Goal: Contribute content

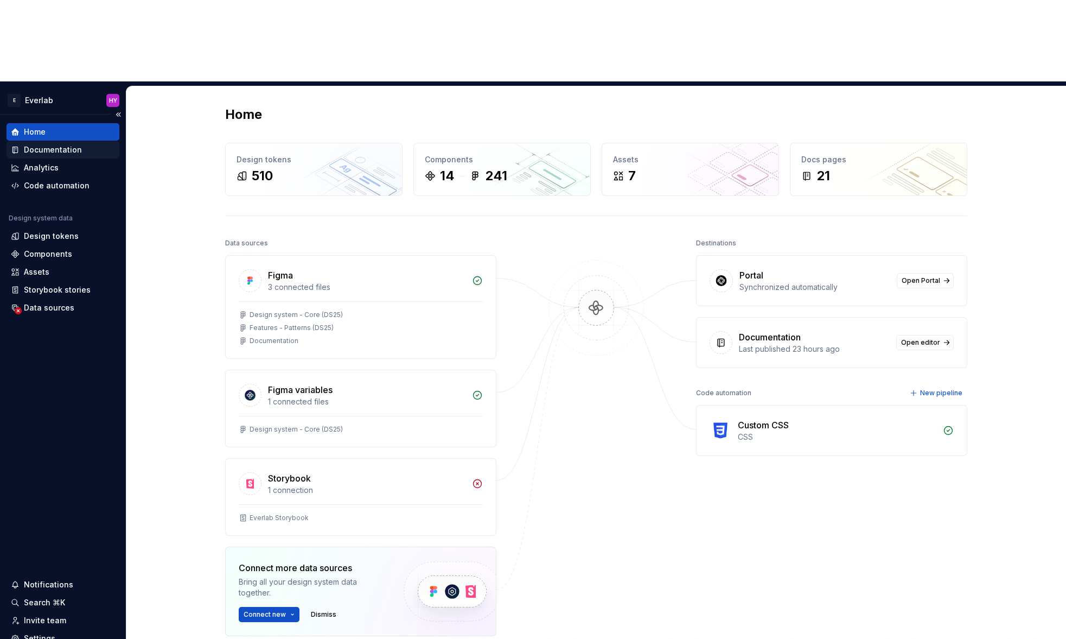
click at [71, 144] on div "Documentation" at bounding box center [53, 149] width 58 height 11
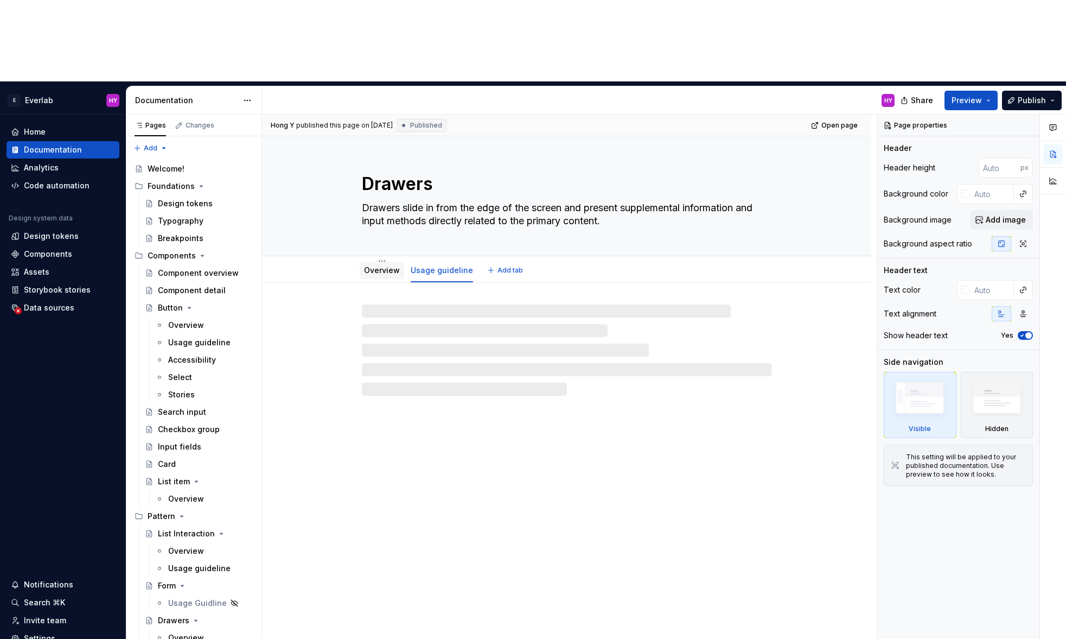
click at [376, 265] on link "Overview" at bounding box center [382, 269] width 36 height 9
type textarea "*"
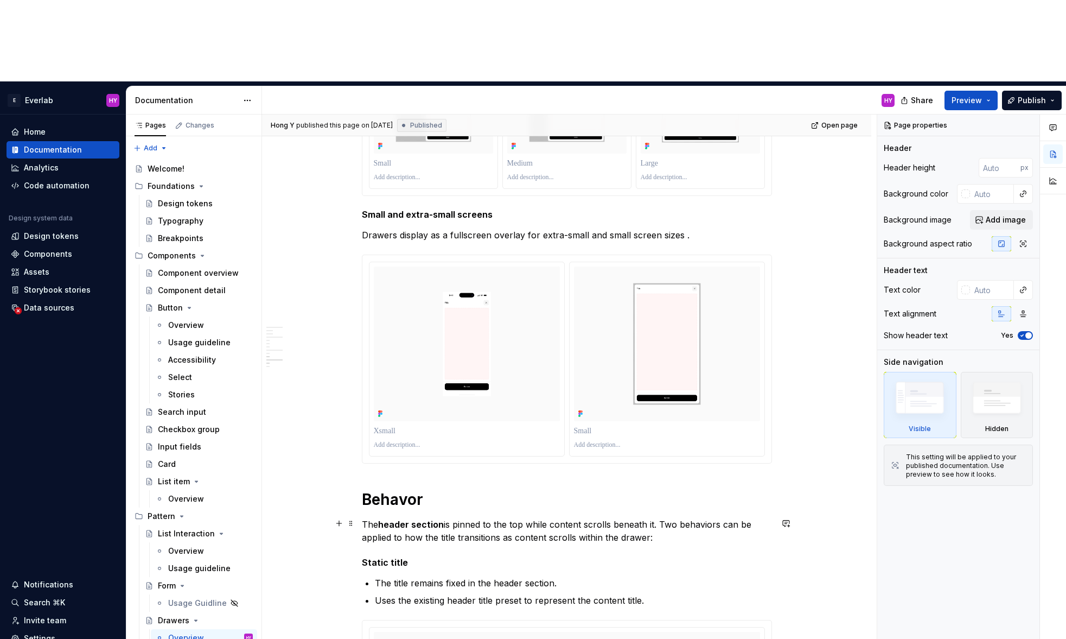
scroll to position [1080, 0]
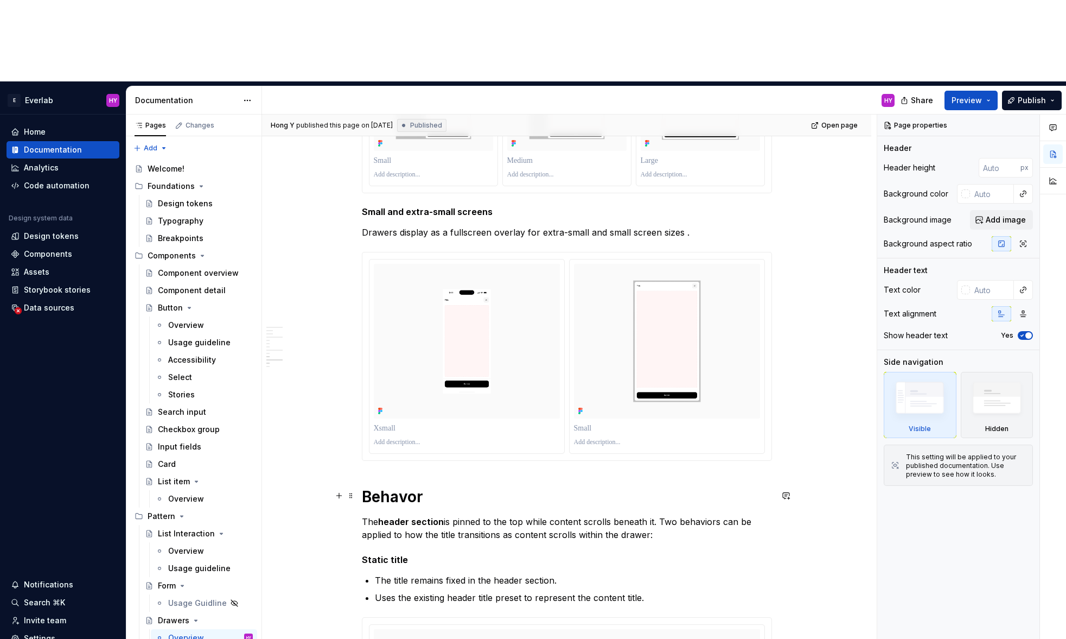
click at [406, 487] on h1 "Behavor" at bounding box center [567, 497] width 410 height 20
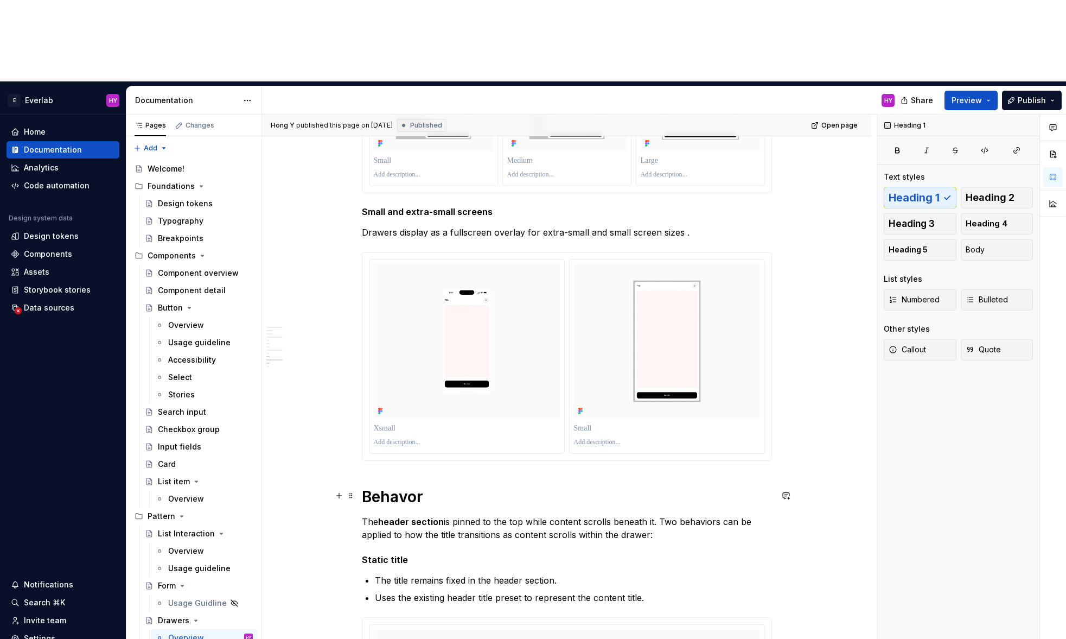
click at [403, 487] on h1 "Behavor" at bounding box center [567, 497] width 410 height 20
click at [408, 487] on h1 "Behavor" at bounding box center [567, 497] width 410 height 20
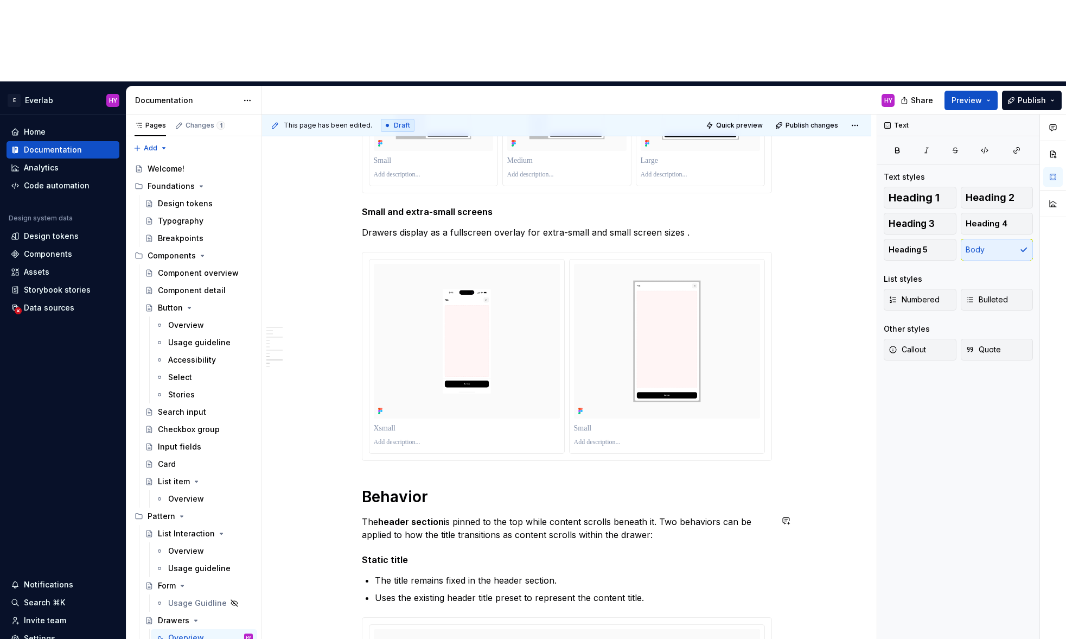
click at [533, 427] on div "Consideration Contextual Drawers appear and disappear according to screen size …" at bounding box center [567, 288] width 410 height 2118
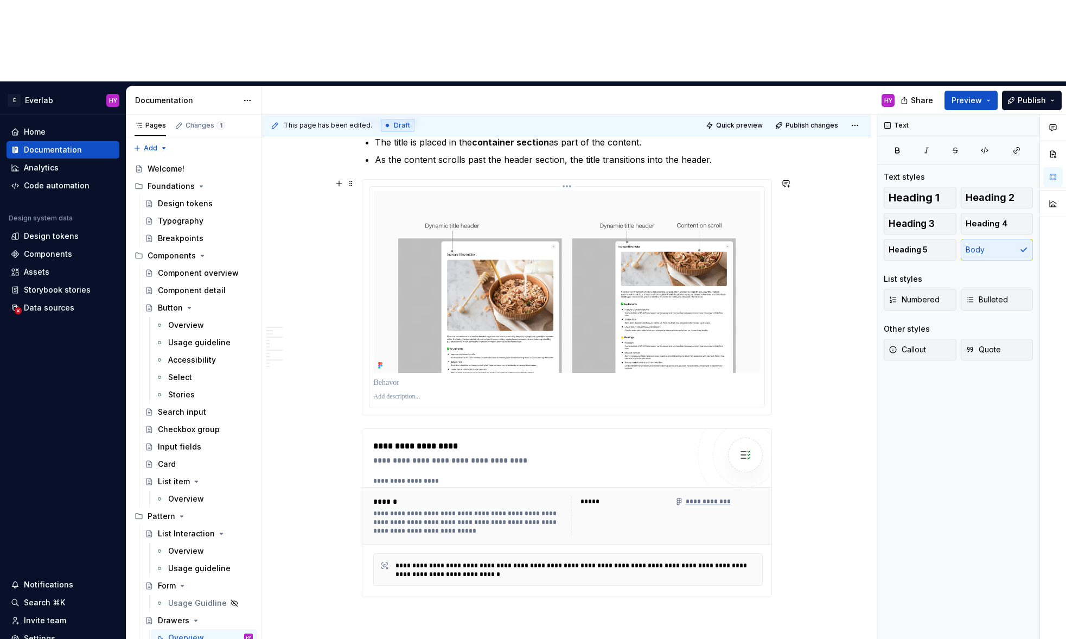
scroll to position [1852, 0]
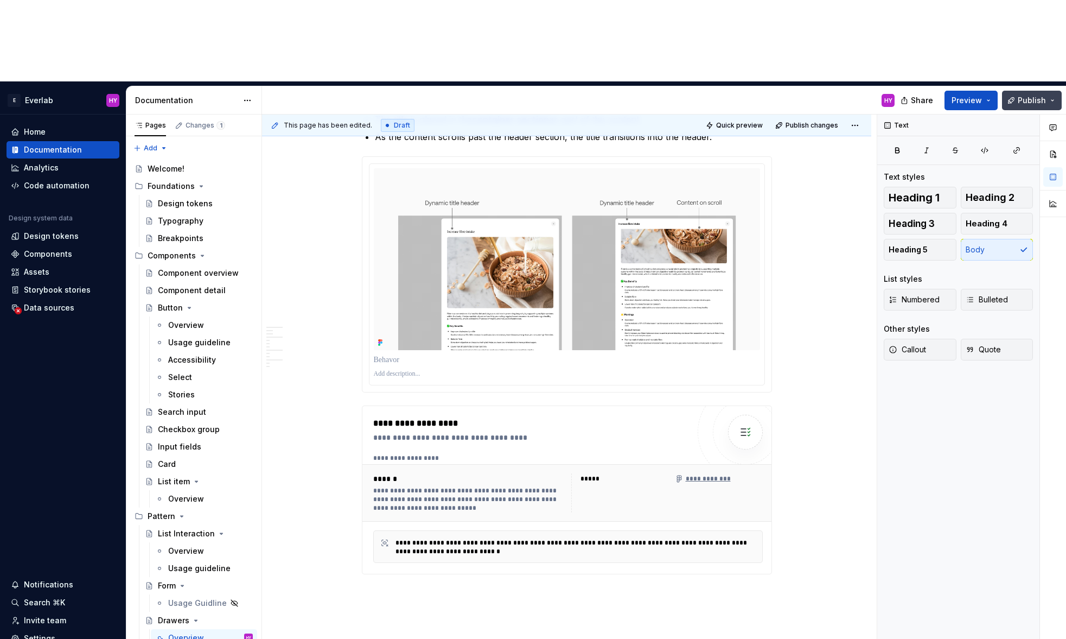
click at [886, 95] on span "Publish" at bounding box center [1032, 100] width 28 height 11
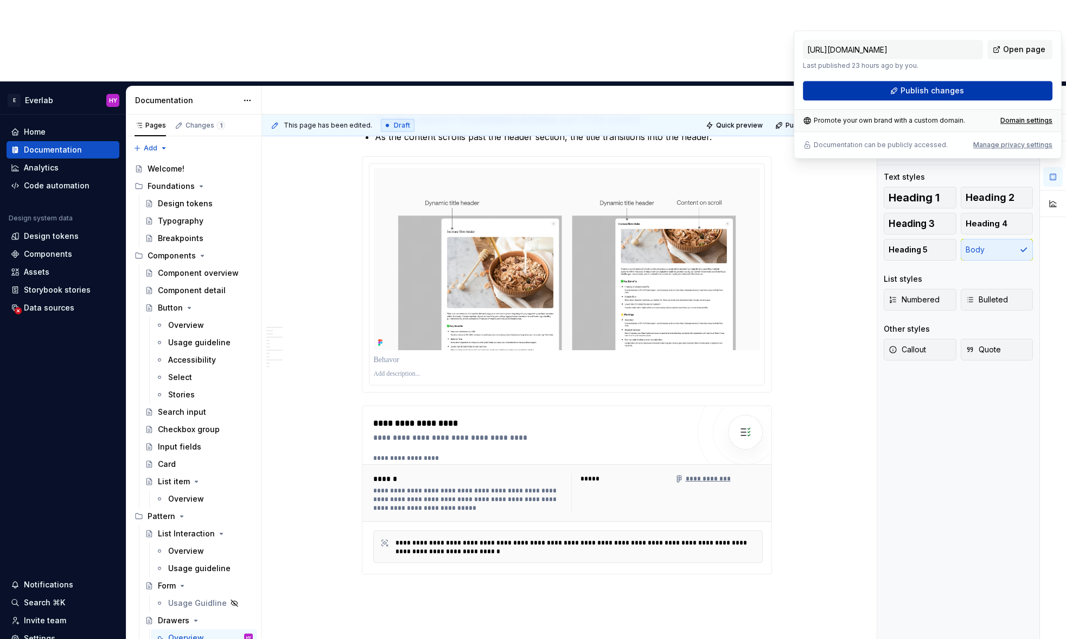
click at [886, 87] on span "Publish changes" at bounding box center [932, 90] width 63 height 11
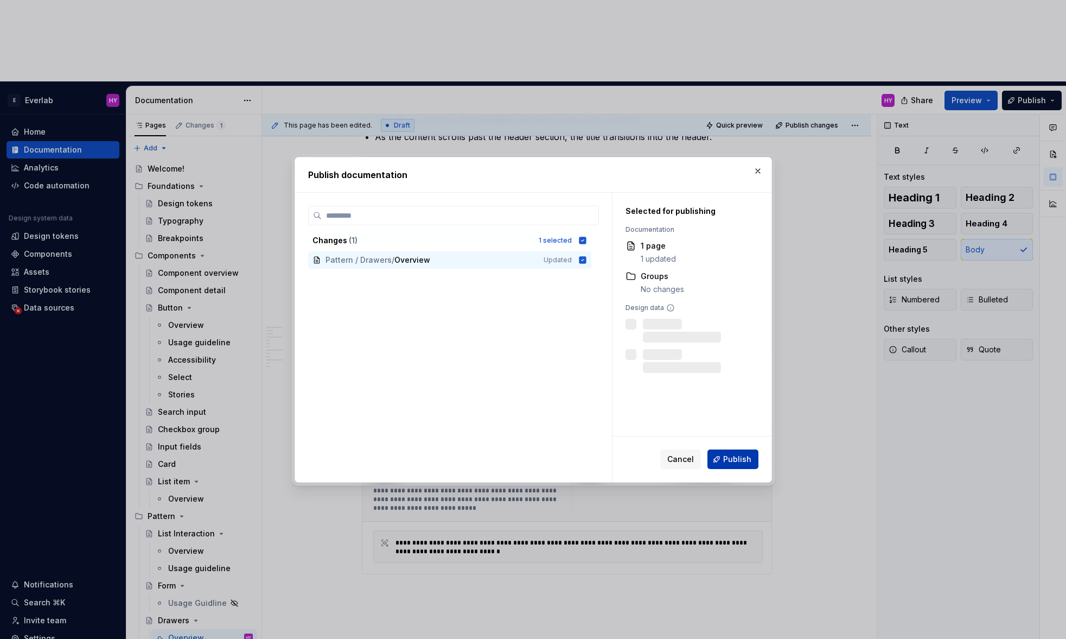
click at [732, 462] on span "Publish" at bounding box center [737, 459] width 28 height 11
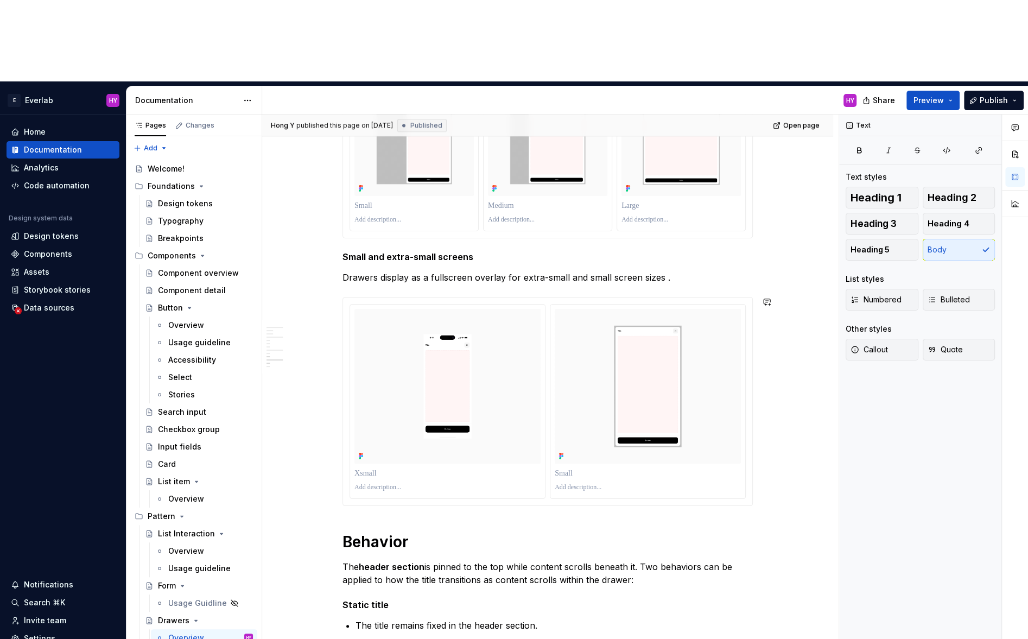
scroll to position [1053, 0]
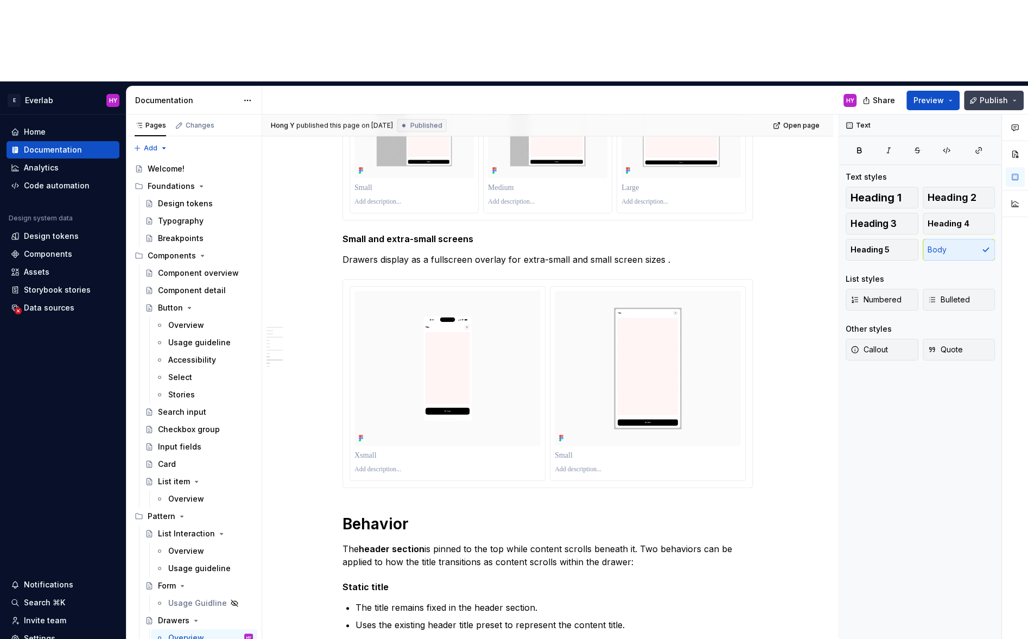
click at [886, 95] on span "Publish" at bounding box center [994, 100] width 28 height 11
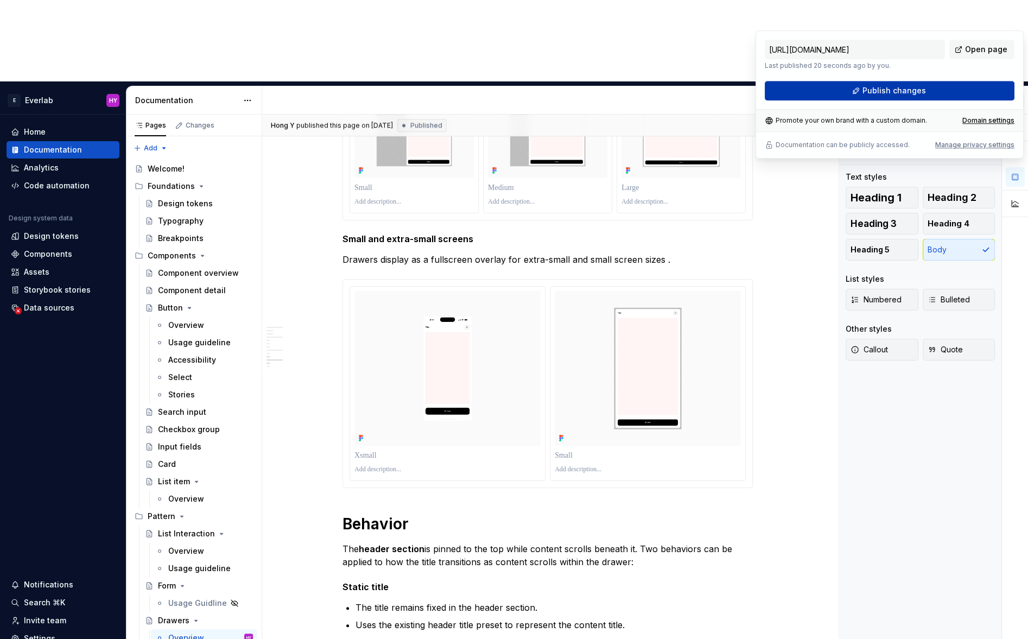
click at [880, 97] on button "Publish changes" at bounding box center [890, 91] width 250 height 20
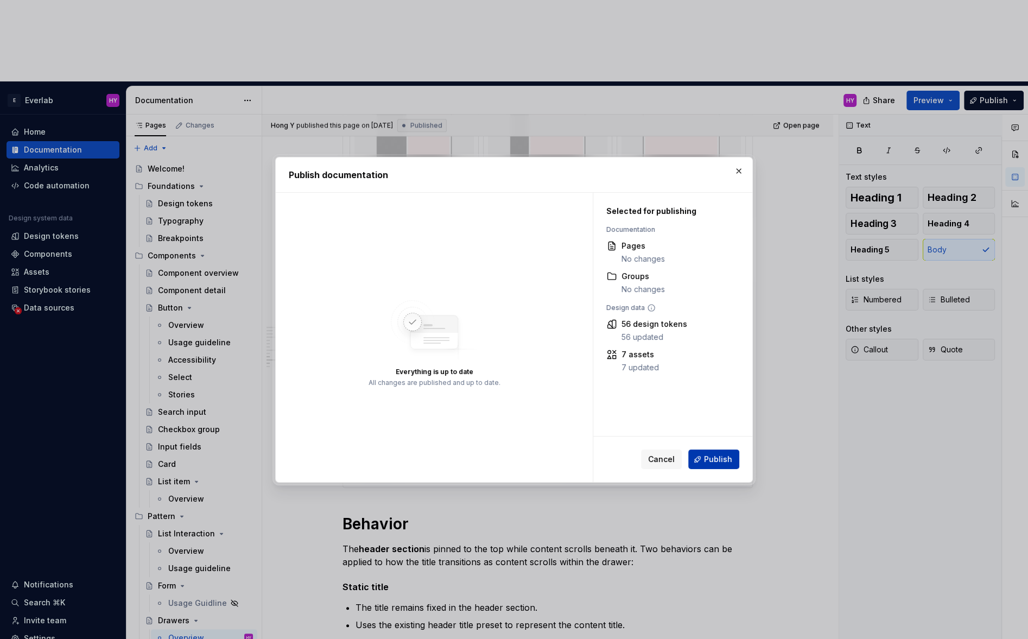
click at [717, 465] on button "Publish" at bounding box center [713, 459] width 51 height 20
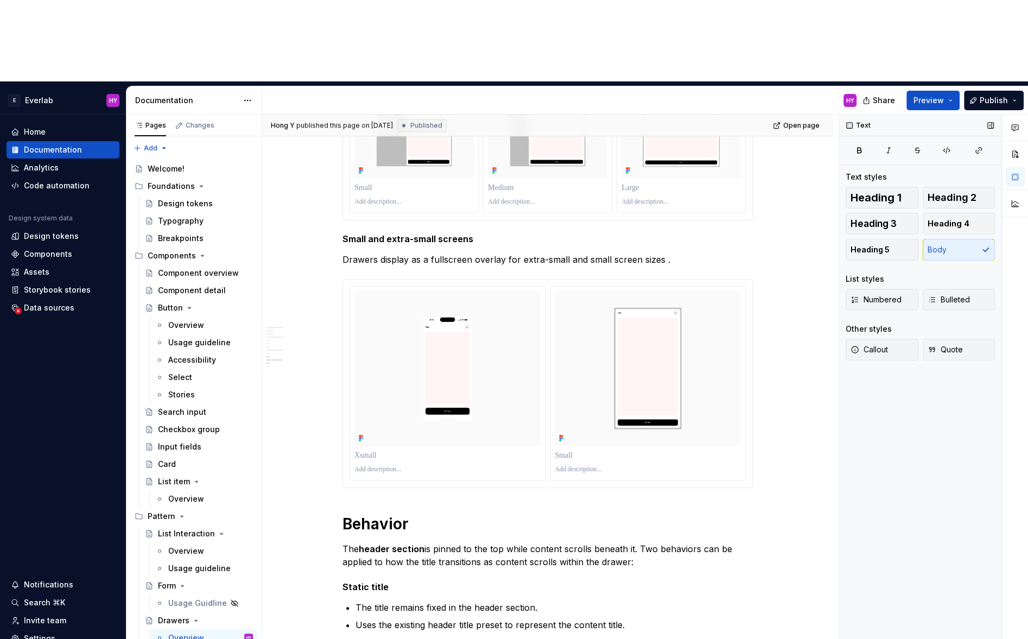
type textarea "*"
